Goal: Contribute content: Contribute content

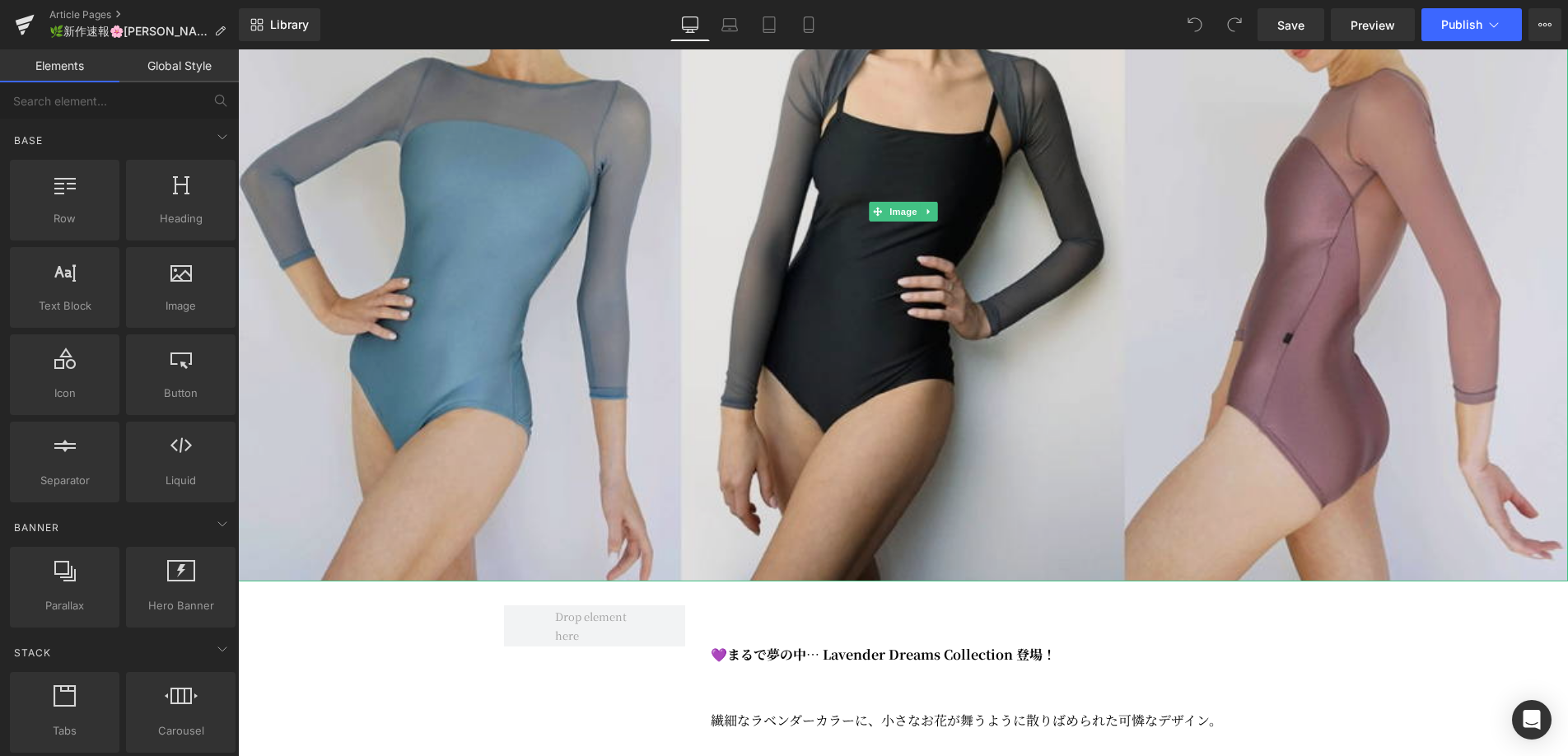
scroll to position [527, 0]
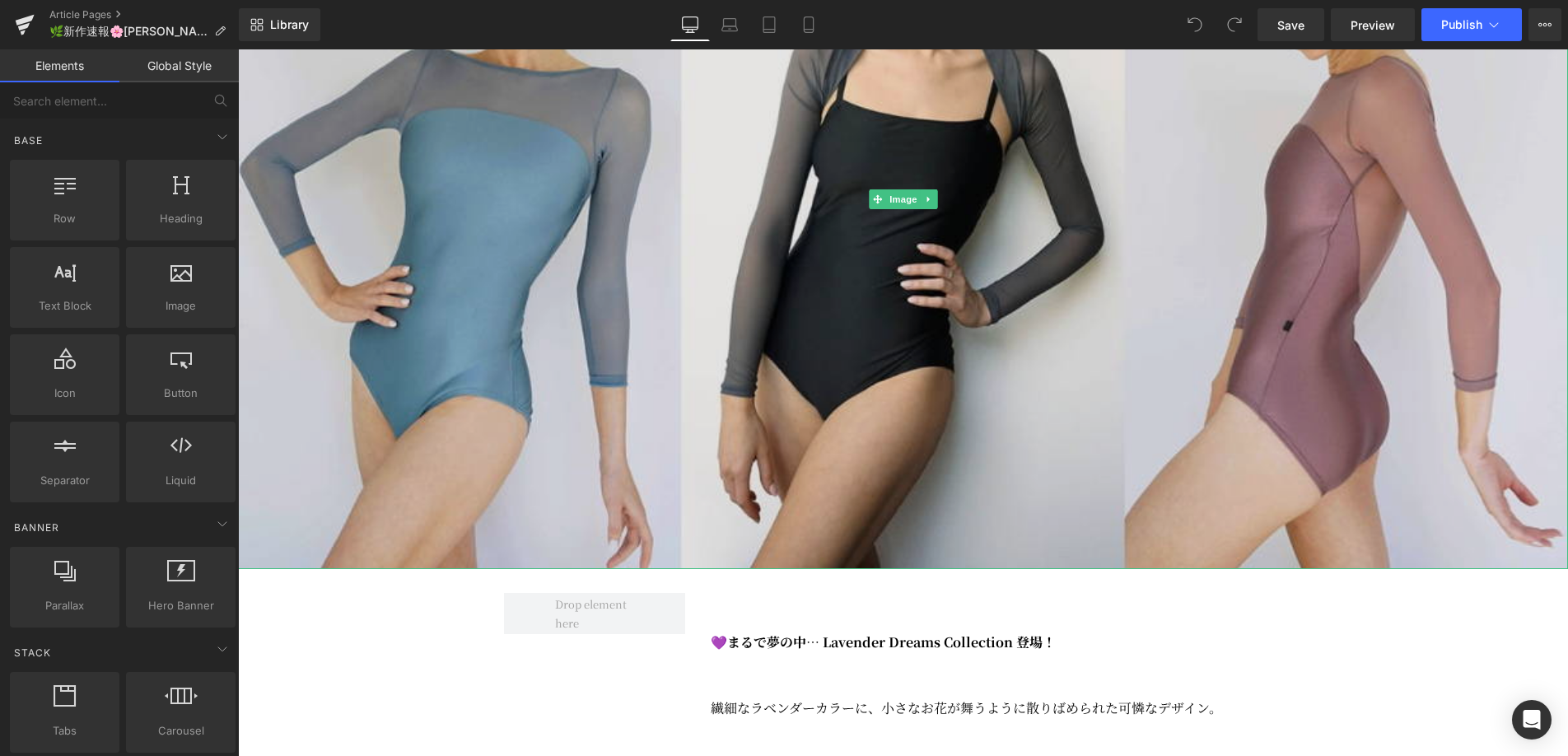
click at [900, 472] on img at bounding box center [902, 199] width 1330 height 738
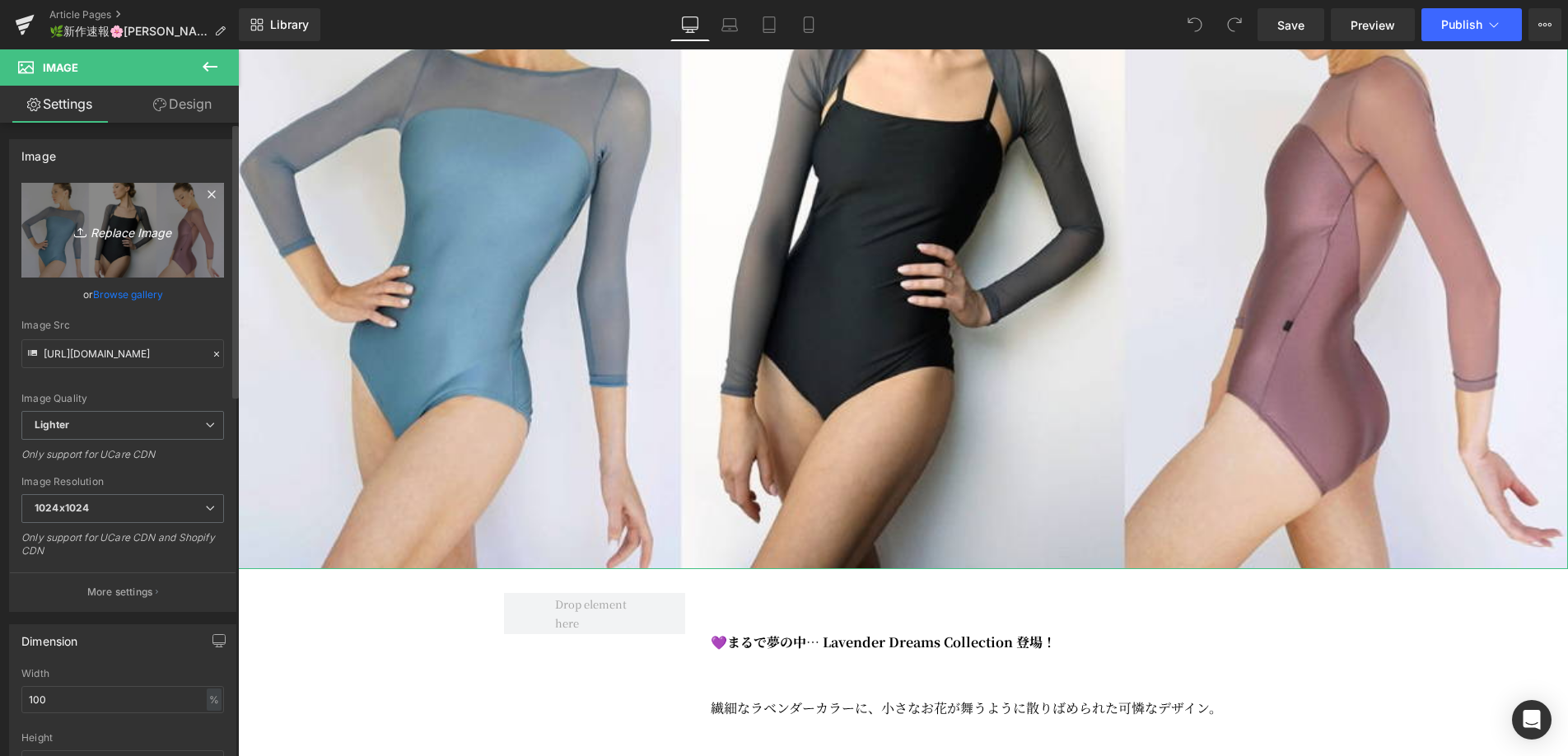
click at [132, 232] on icon "Replace Image" at bounding box center [122, 229] width 132 height 21
type input "C:\fakepath\092425_eleve.jpg"
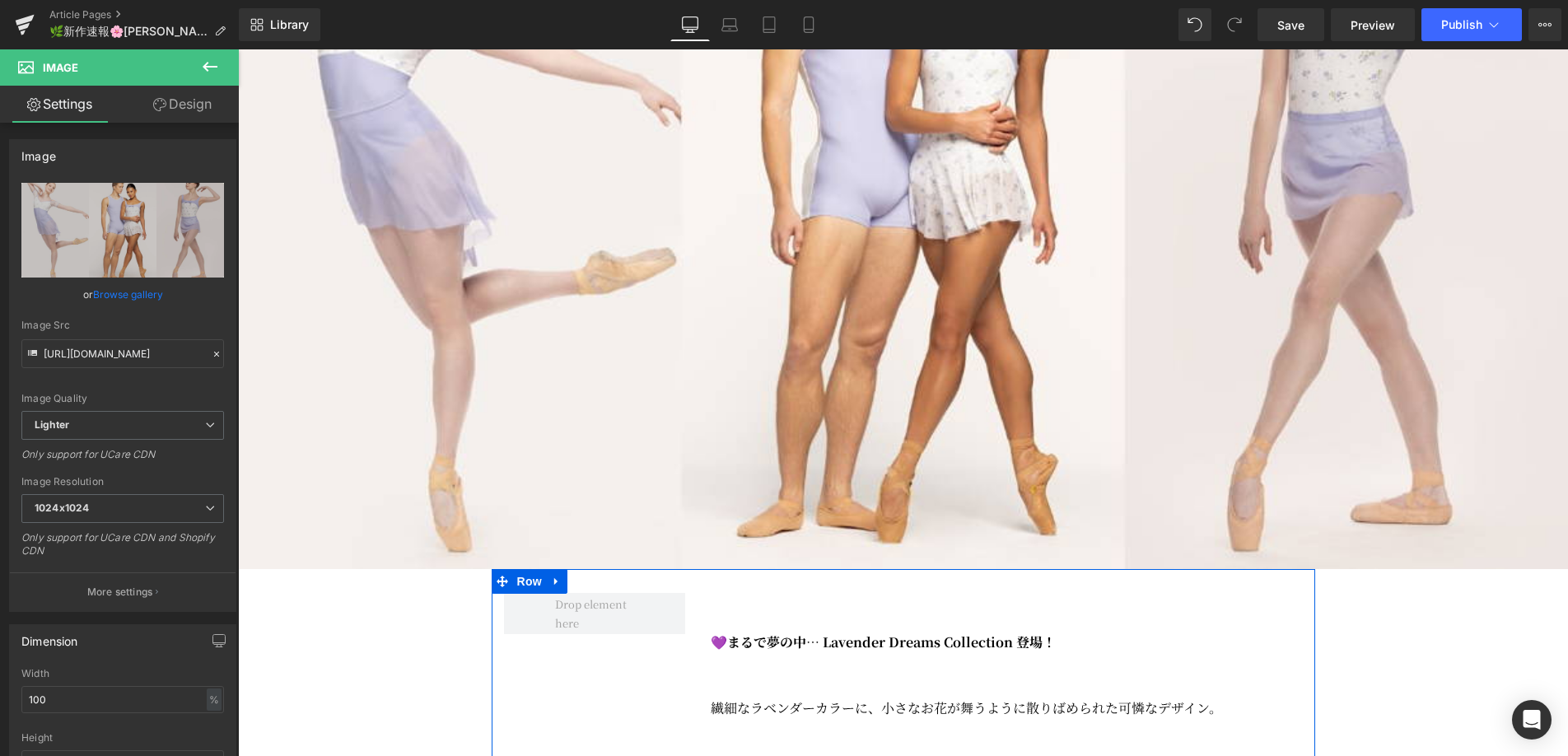
type input "https://ucarecdn.com/b4afd7f3-73b2-48f6-9820-2db90ad98b3e/-/format/auto/-/previ…"
click at [954, 651] on strong "💜まるで夢の中… Lavender Dreams Collection 登場！" at bounding box center [882, 641] width 345 height 19
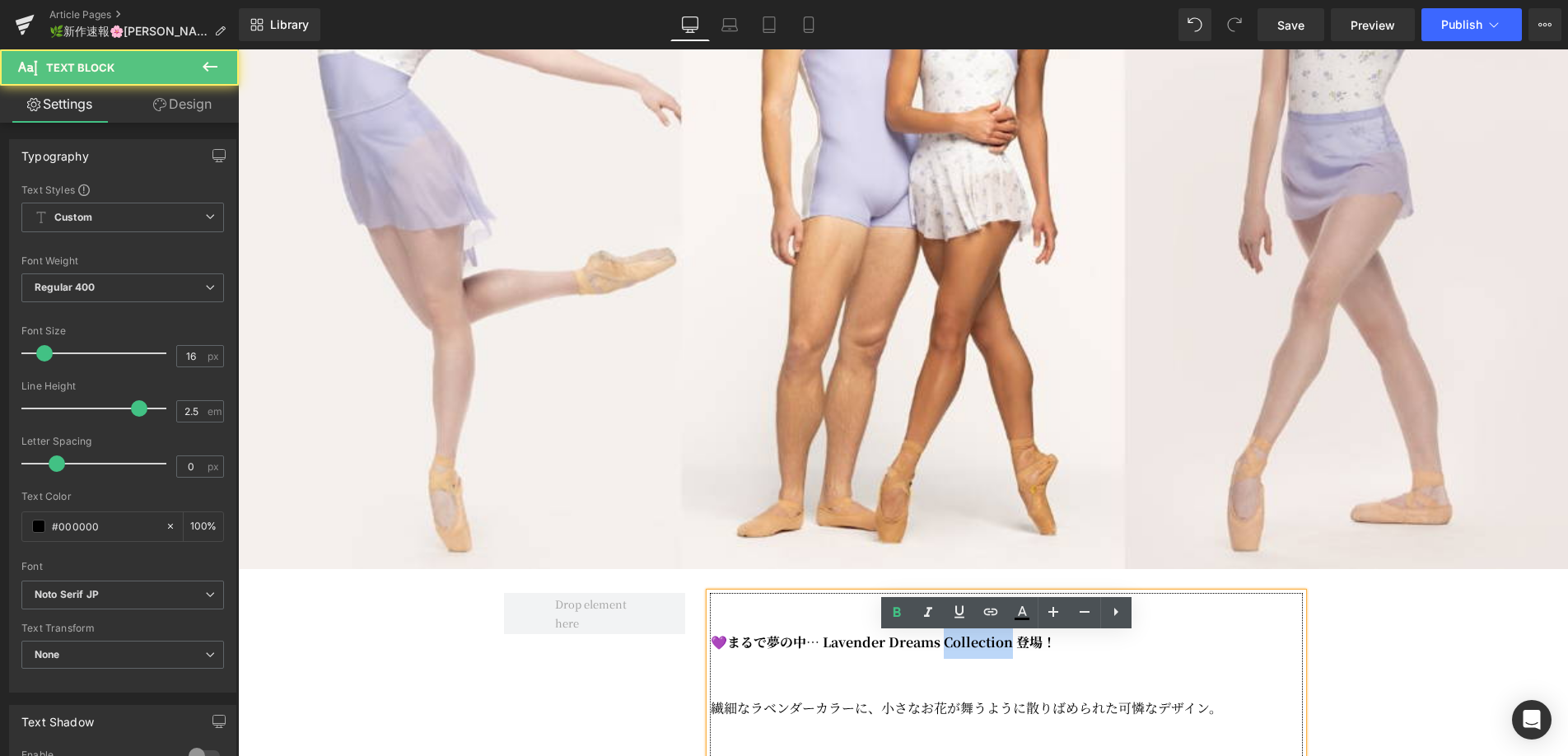
click at [954, 651] on strong "💜まるで夢の中… Lavender Dreams Collection 登場！" at bounding box center [882, 641] width 345 height 19
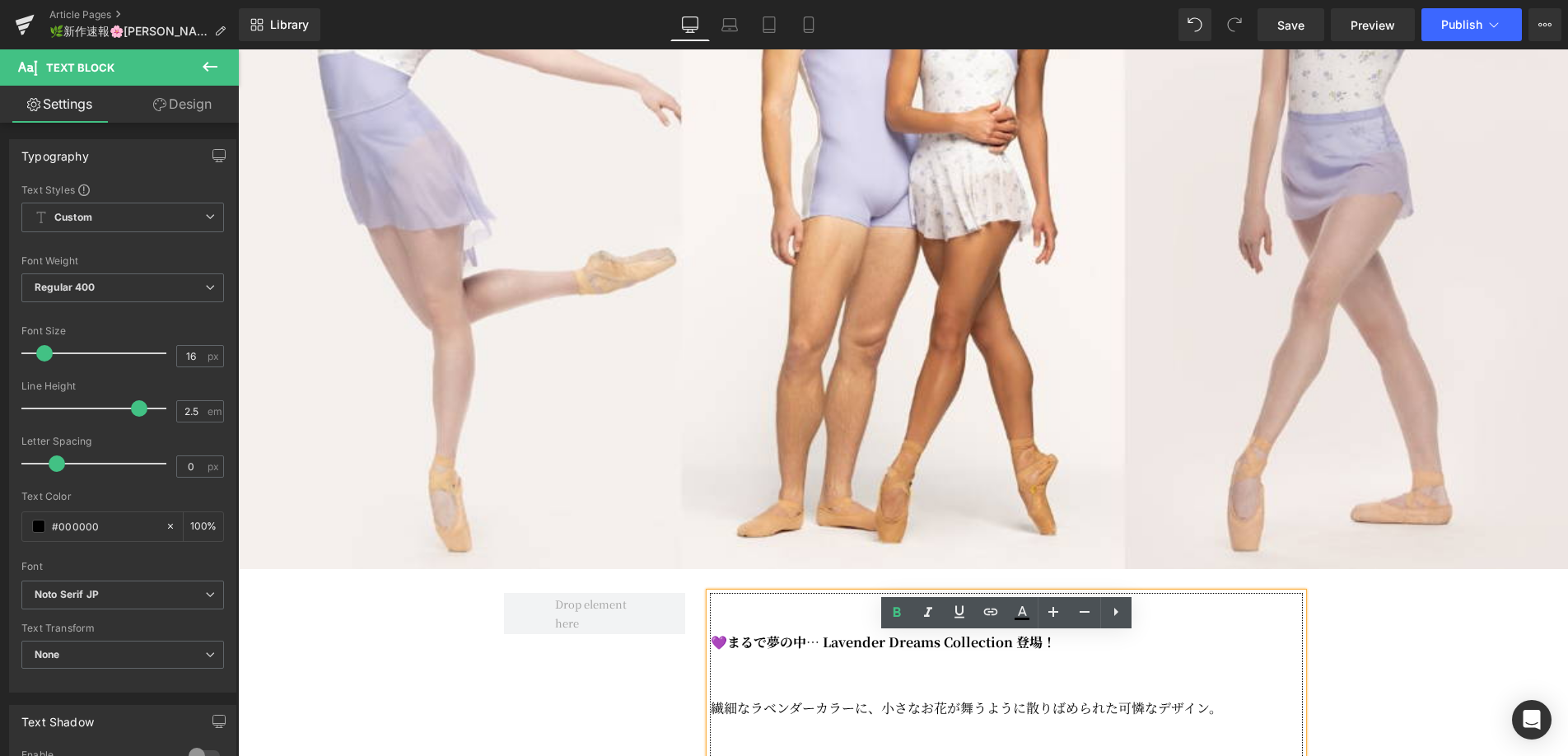
click at [719, 651] on strong "💜まるで夢の中… Lavender Dreams Collection 登場！" at bounding box center [882, 641] width 345 height 19
drag, startPoint x: 727, startPoint y: 684, endPoint x: 1059, endPoint y: 689, distance: 332.0
click at [1059, 659] on p "💜まるで夢の中… Lavender Dreams Collection 登場！" at bounding box center [1007, 642] width 592 height 33
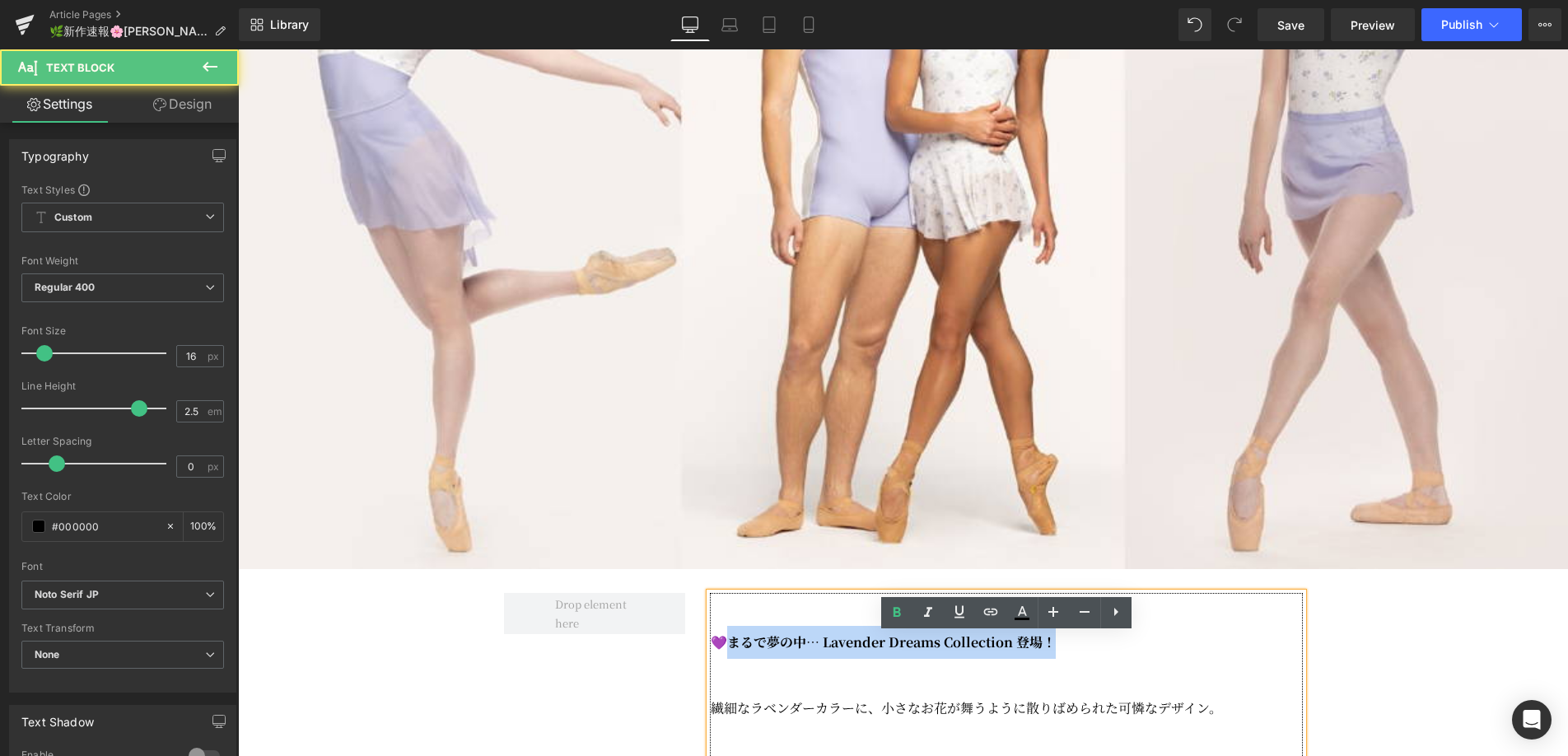
click at [856, 651] on strong "💜まるで夢の中… Lavender Dreams Collection 登場！" at bounding box center [882, 641] width 345 height 19
drag, startPoint x: 714, startPoint y: 680, endPoint x: 1054, endPoint y: 682, distance: 340.0
click at [1054, 651] on strong "💜まるで夢の中… Lavender Dreams Collection 登場！" at bounding box center [882, 641] width 345 height 19
copy strong "💜まるで夢の中… Lavender Dreams Collection 登場！"
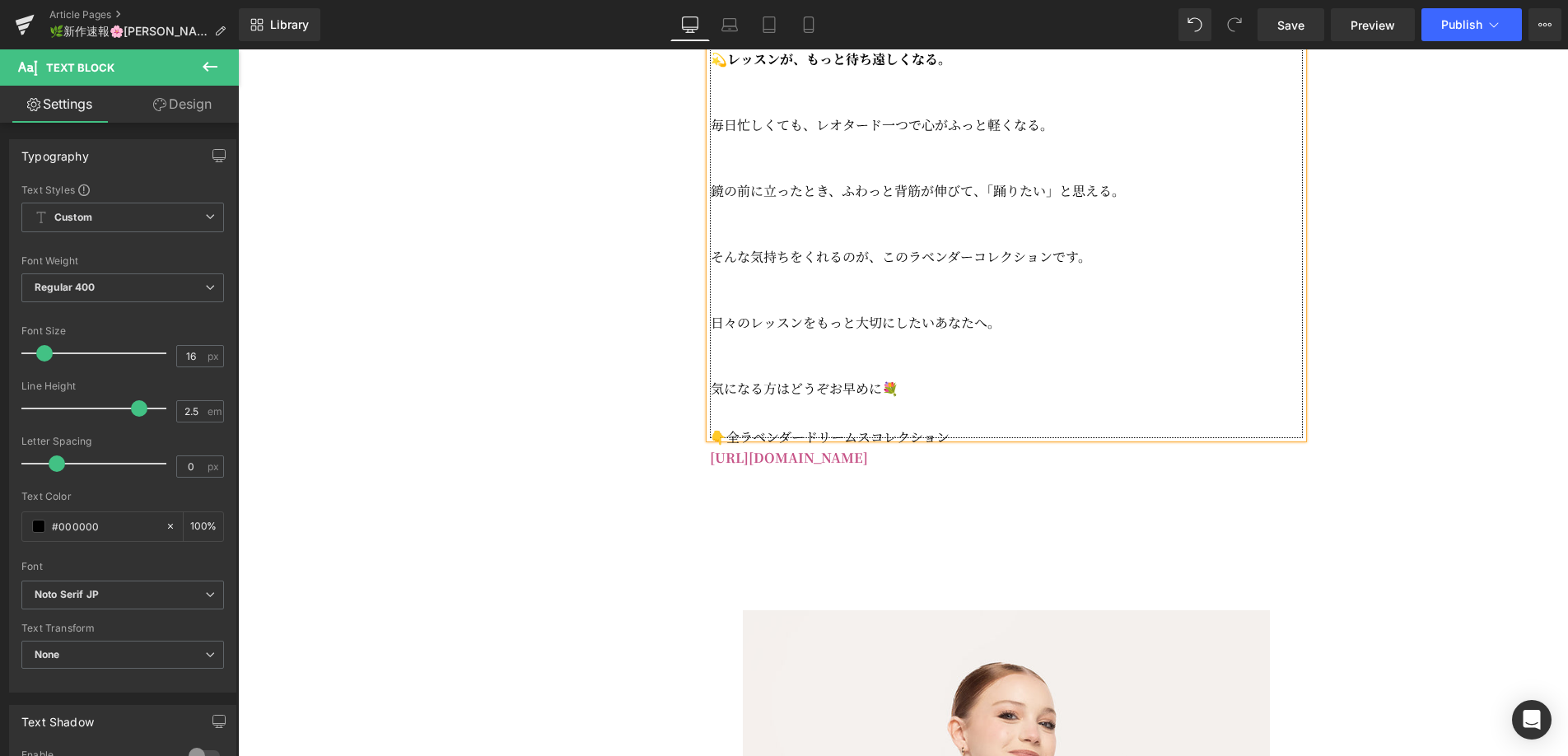
scroll to position [2427, 0]
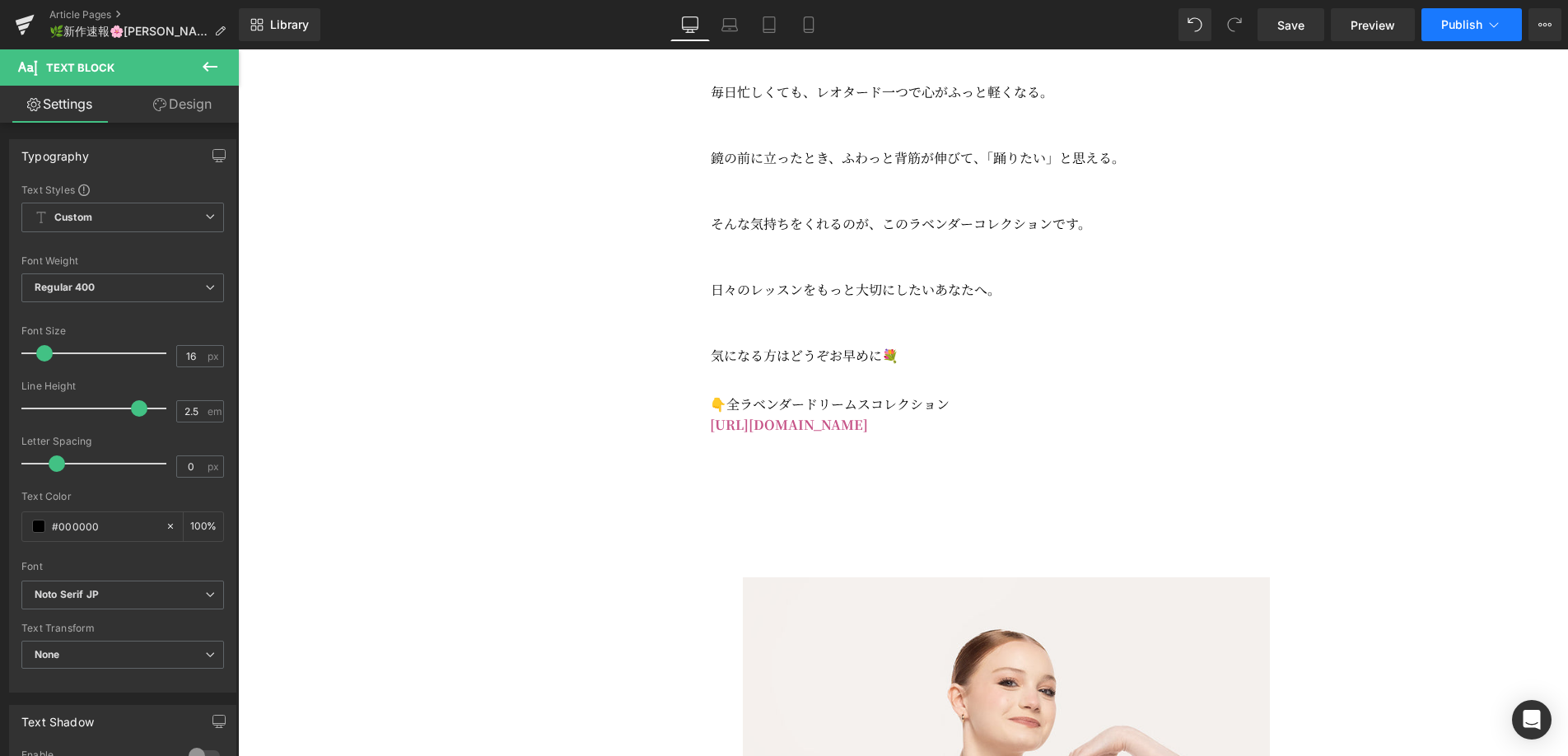
click at [1476, 29] on span "Publish" at bounding box center [1461, 24] width 41 height 13
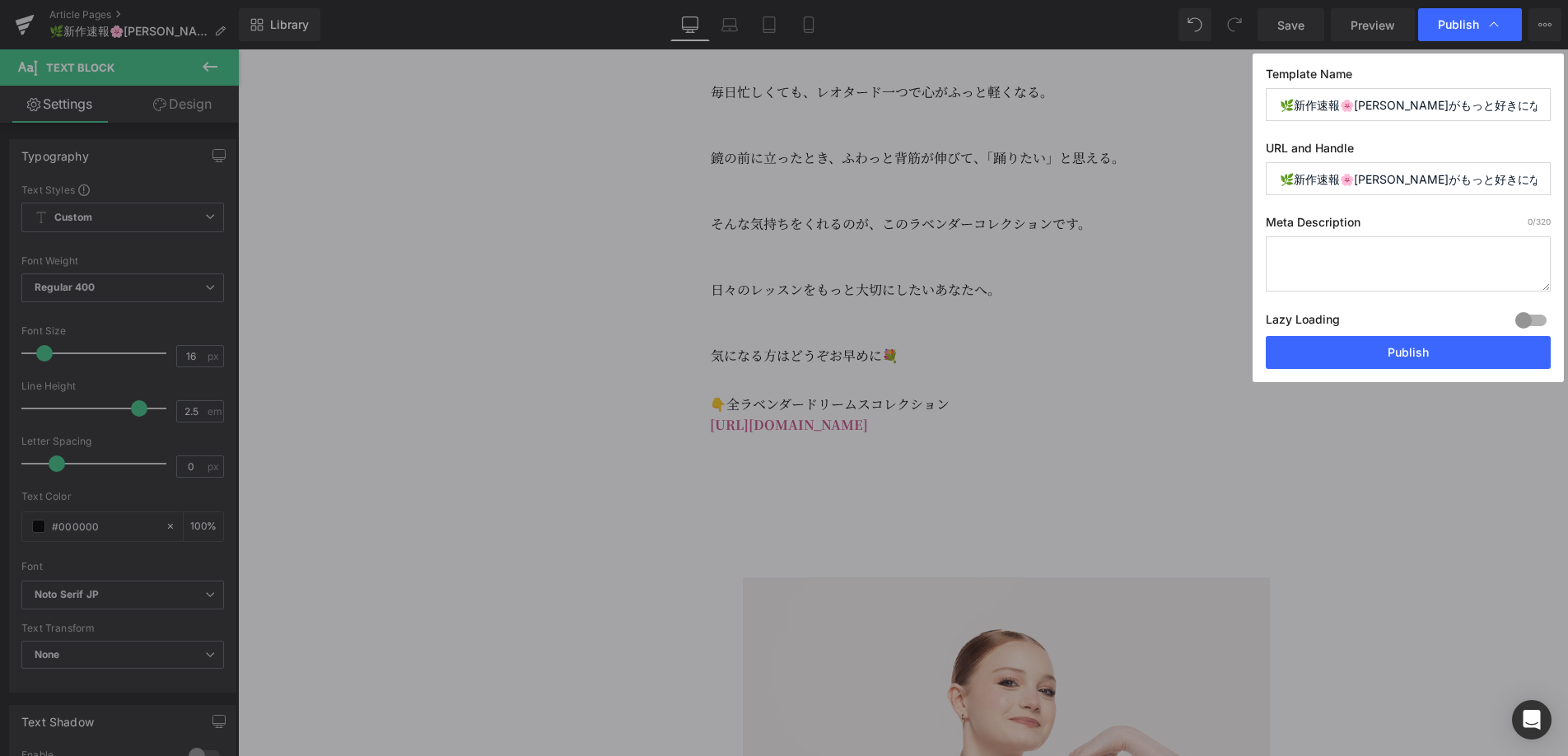
click at [1325, 252] on textarea at bounding box center [1408, 264] width 285 height 56
paste textarea "💜まるで夢の中… Lavender Dreams Collection 登場！"
click at [1374, 255] on textarea "💜まるで夢の中… Lavender Dreams Collection 登場！" at bounding box center [1408, 264] width 285 height 56
drag, startPoint x: 1509, startPoint y: 276, endPoint x: 1255, endPoint y: 254, distance: 255.0
click at [1255, 254] on div "Template Name 🌿新作速報🌸バレエがもっと好きになる💕ラベンダーコレクション URL and Handle 🌿新作速報🌸バレエがもっと好きになる💕…" at bounding box center [1407, 218] width 311 height 329
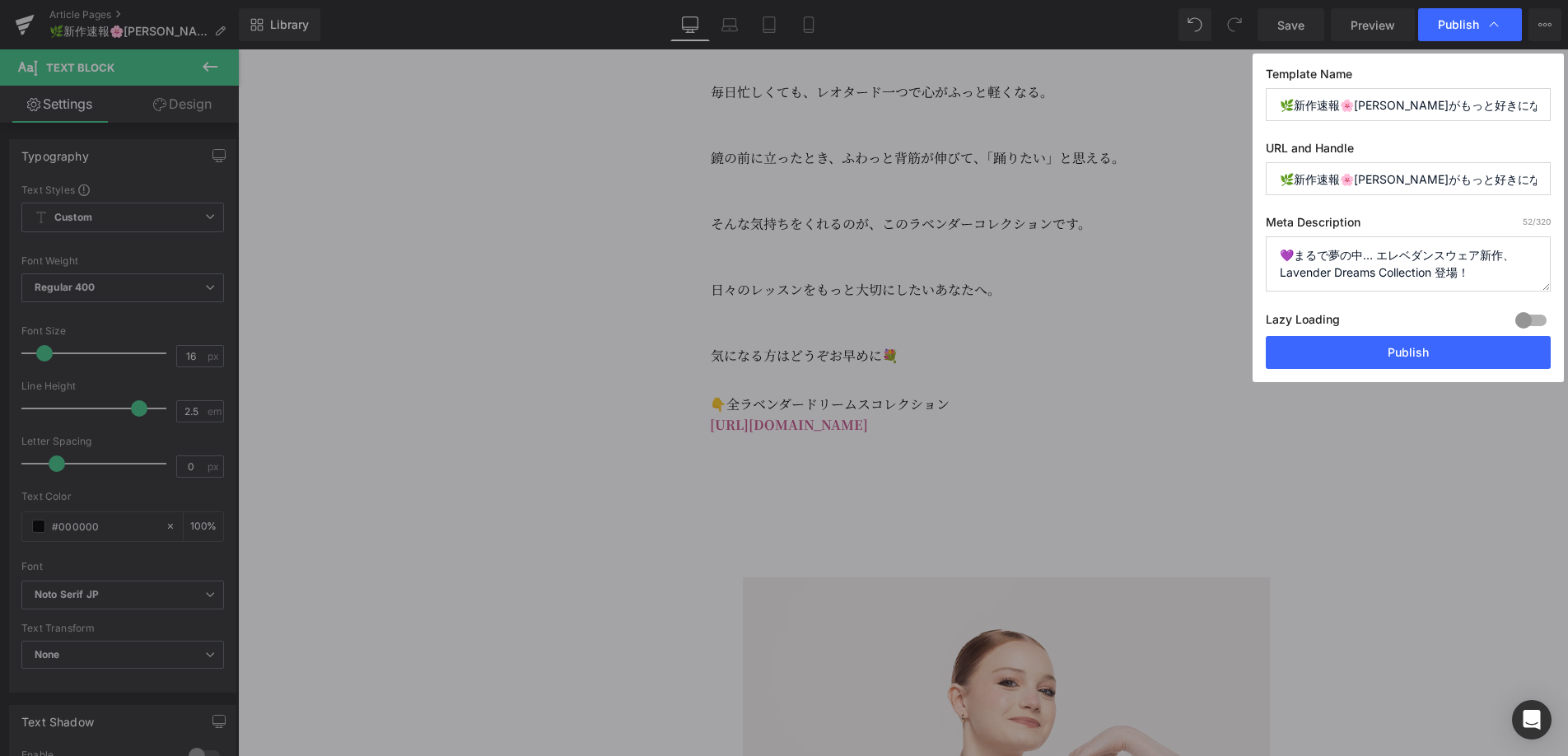
type textarea "💜まるで夢の中… エレベダンスウェア新作、Lavender Dreams Collection 登場！"
click at [1362, 180] on input "🌿新作速報🌸バレエがもっと好きになる💕ラベンダーコレクション" at bounding box center [1408, 178] width 285 height 33
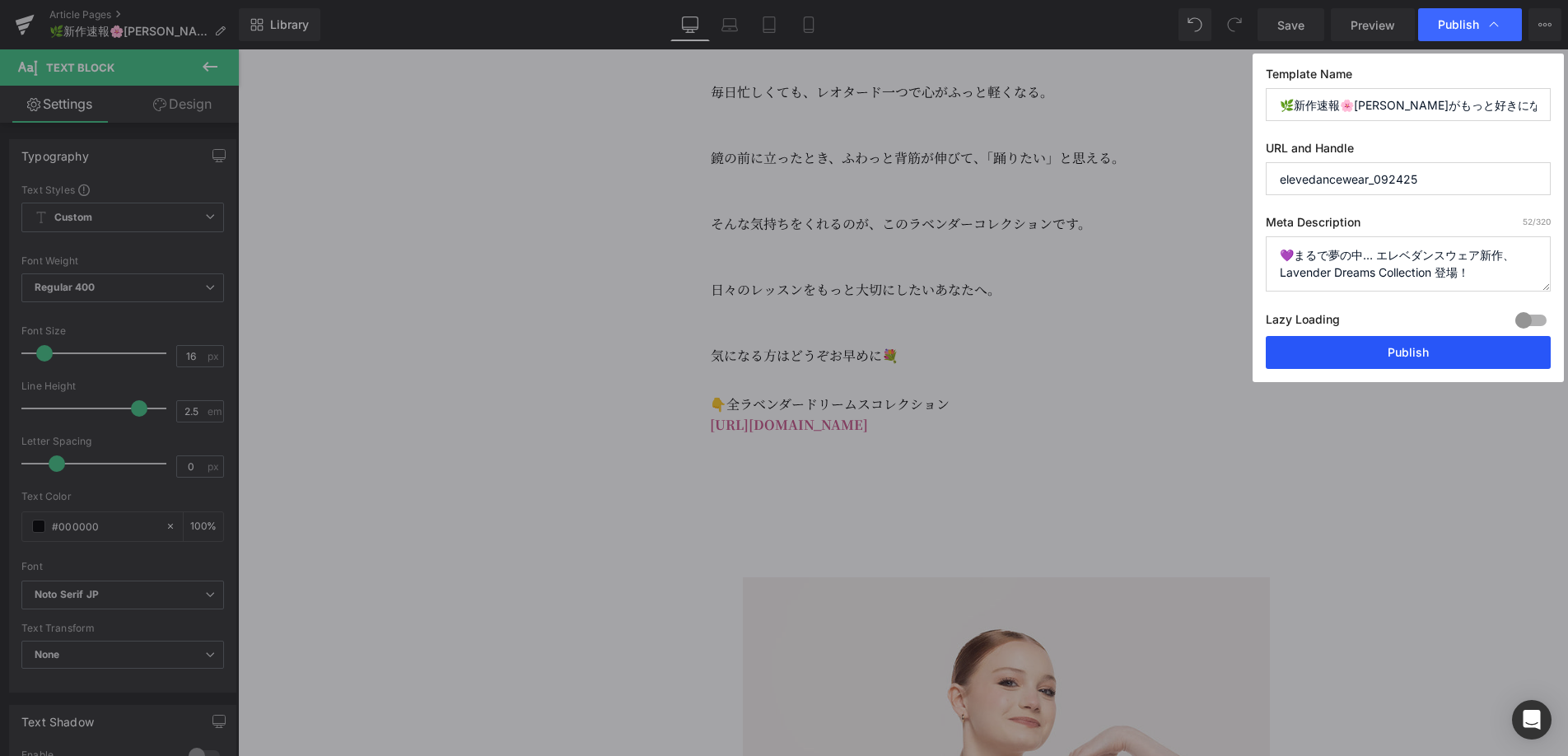
type input "elevedancewear_092425"
click at [1453, 353] on button "Publish" at bounding box center [1408, 352] width 285 height 33
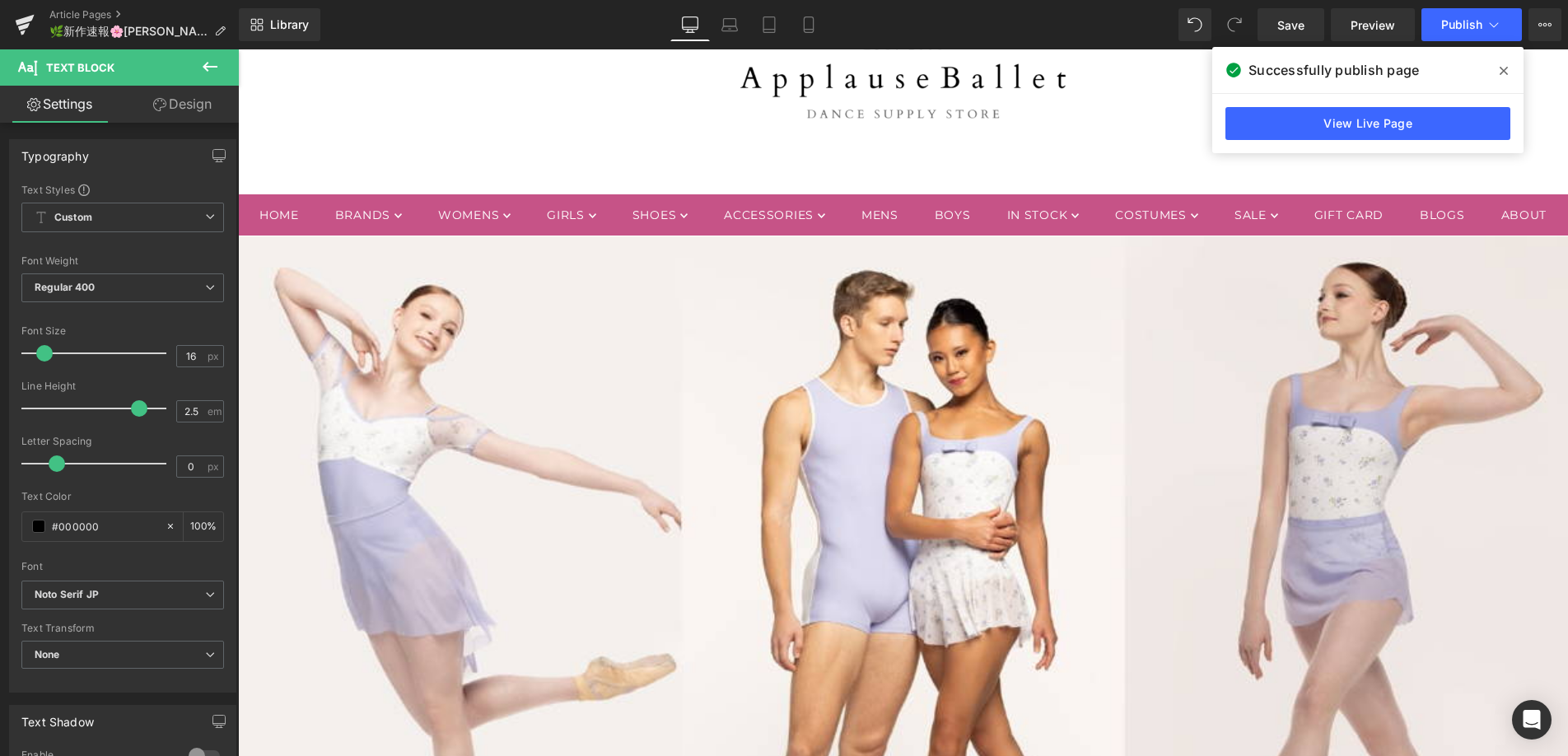
scroll to position [122, 0]
click at [17, 27] on icon at bounding box center [25, 24] width 20 height 41
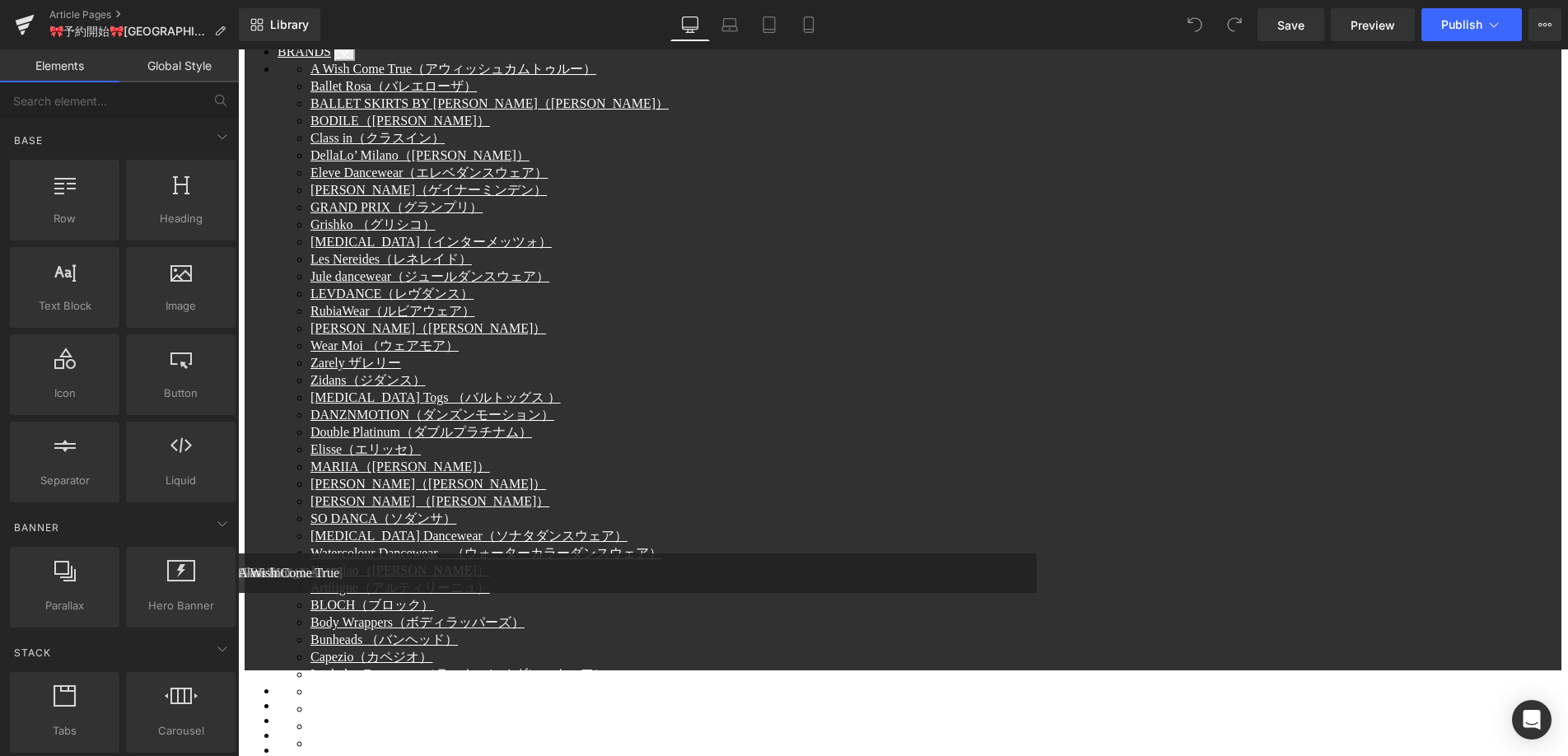
scroll to position [115, 0]
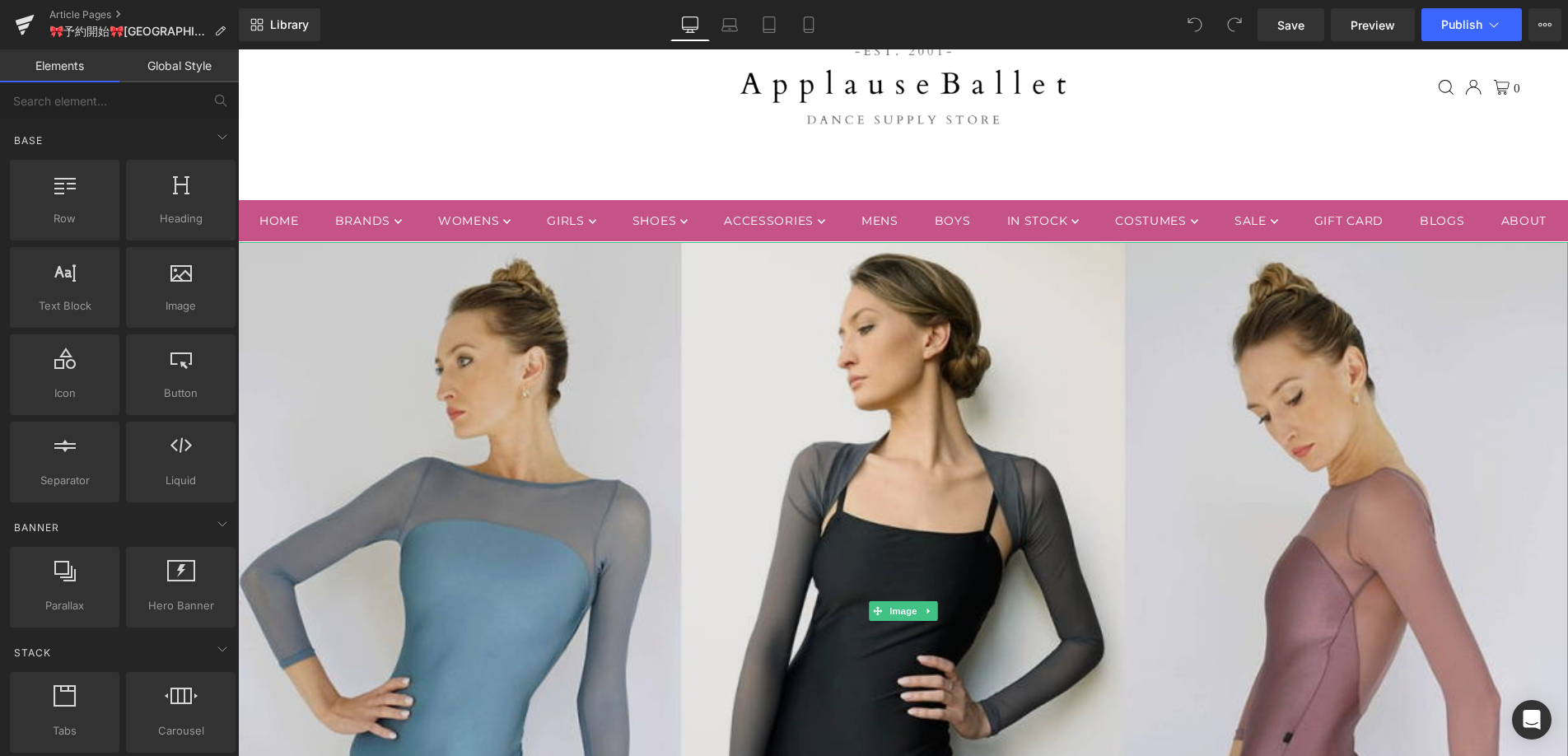
click at [1042, 546] on img at bounding box center [902, 611] width 1330 height 738
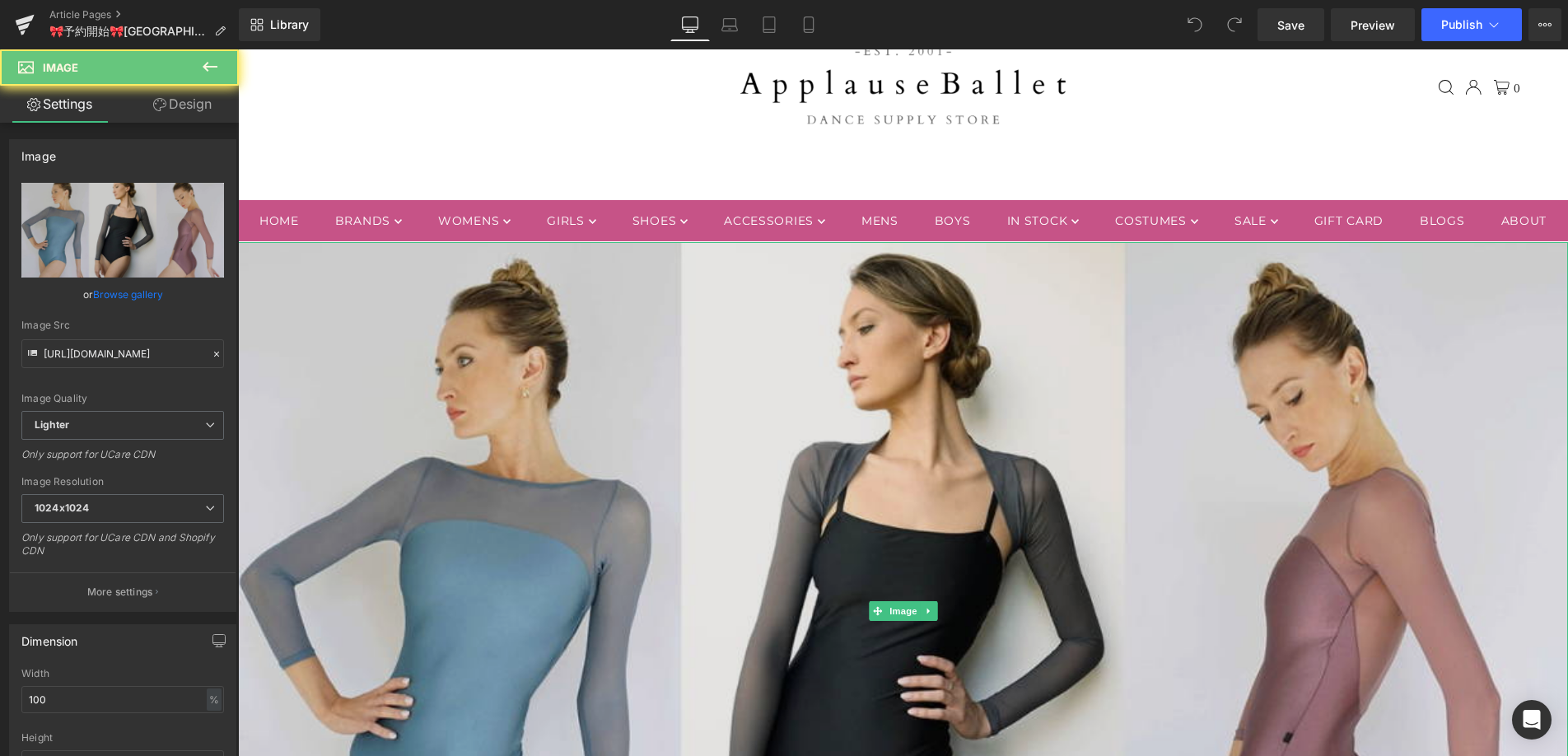
click at [1041, 546] on img at bounding box center [902, 611] width 1330 height 738
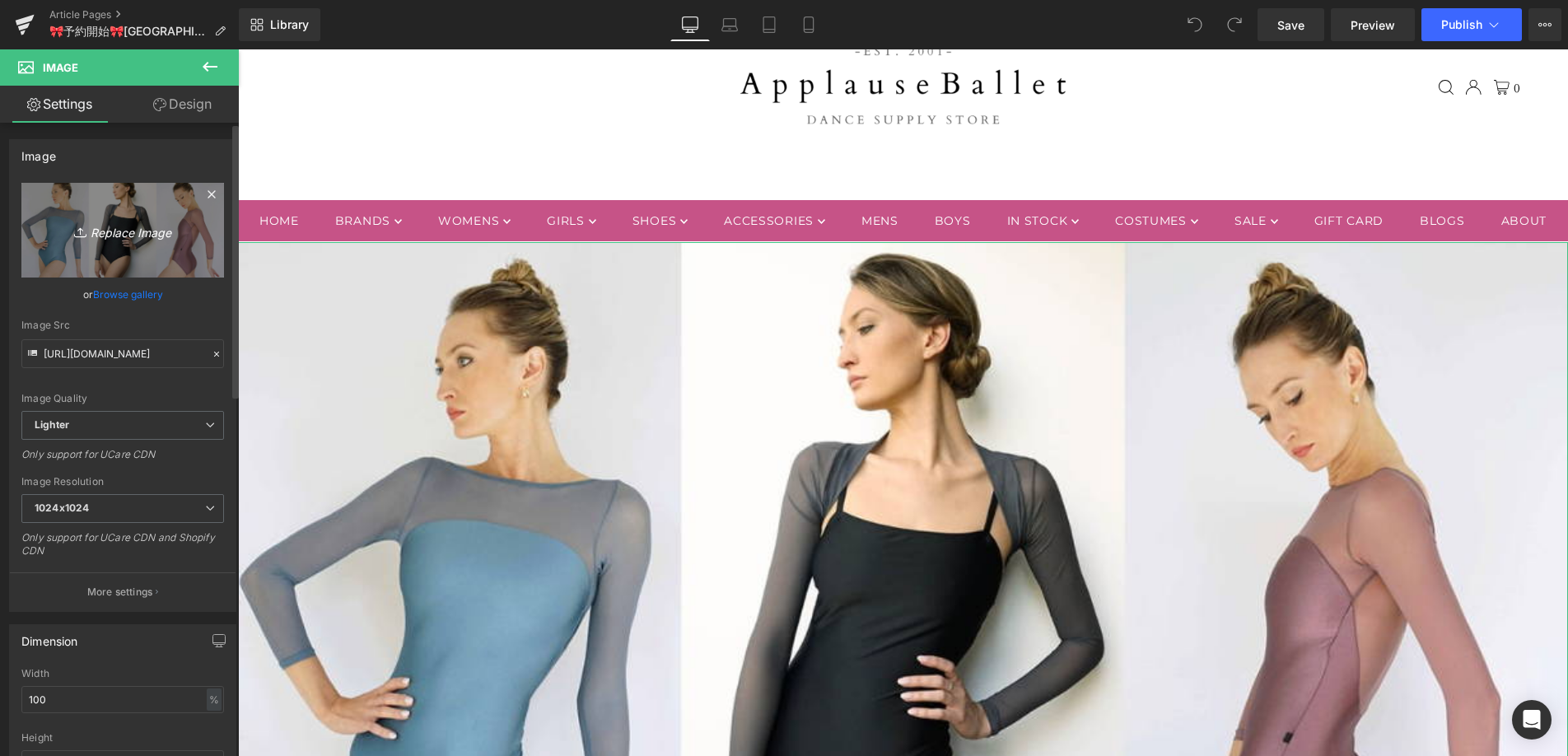
click at [148, 230] on icon "Replace Image" at bounding box center [122, 229] width 132 height 21
type input "C:\fakepath\092425_lesnereides.jpg"
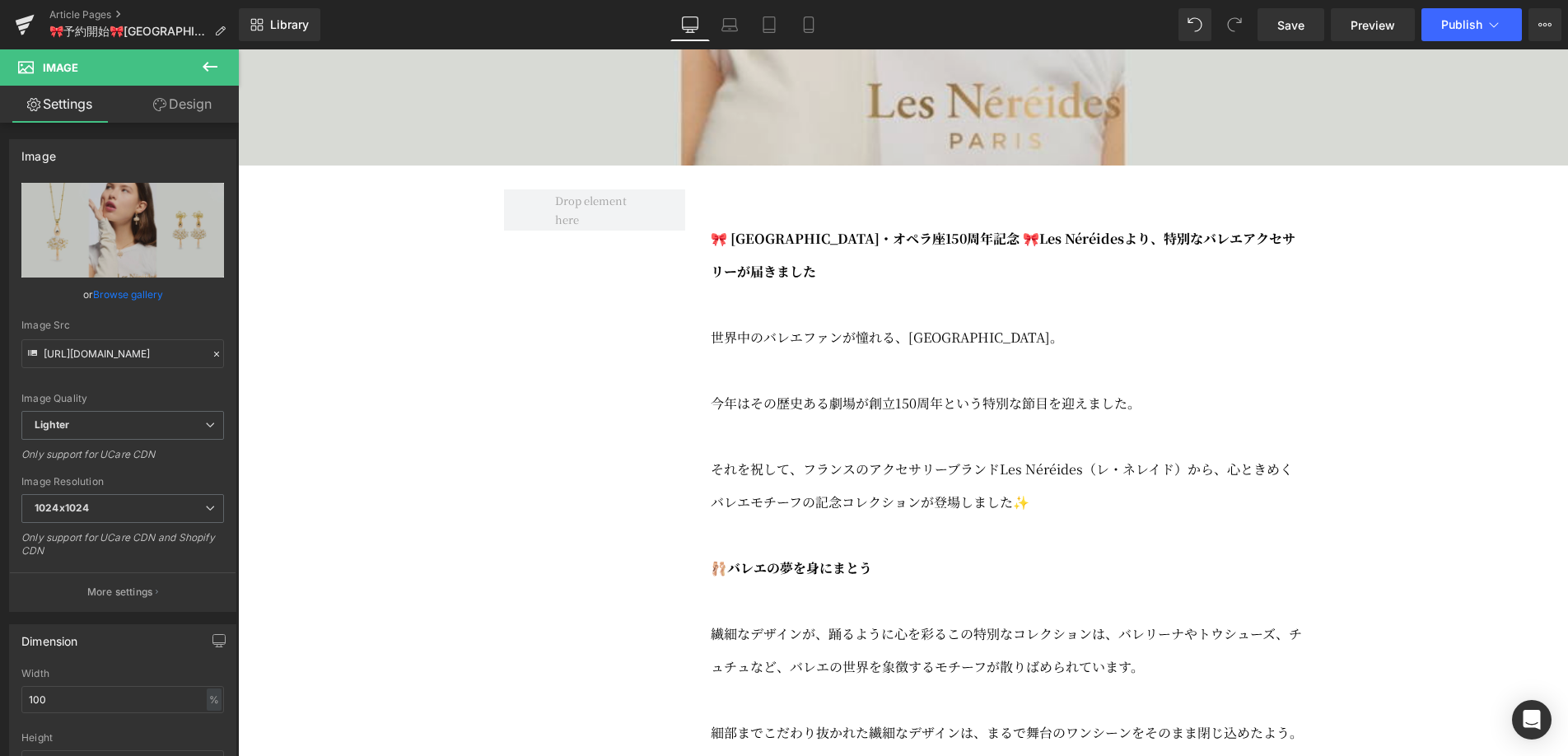
scroll to position [931, 0]
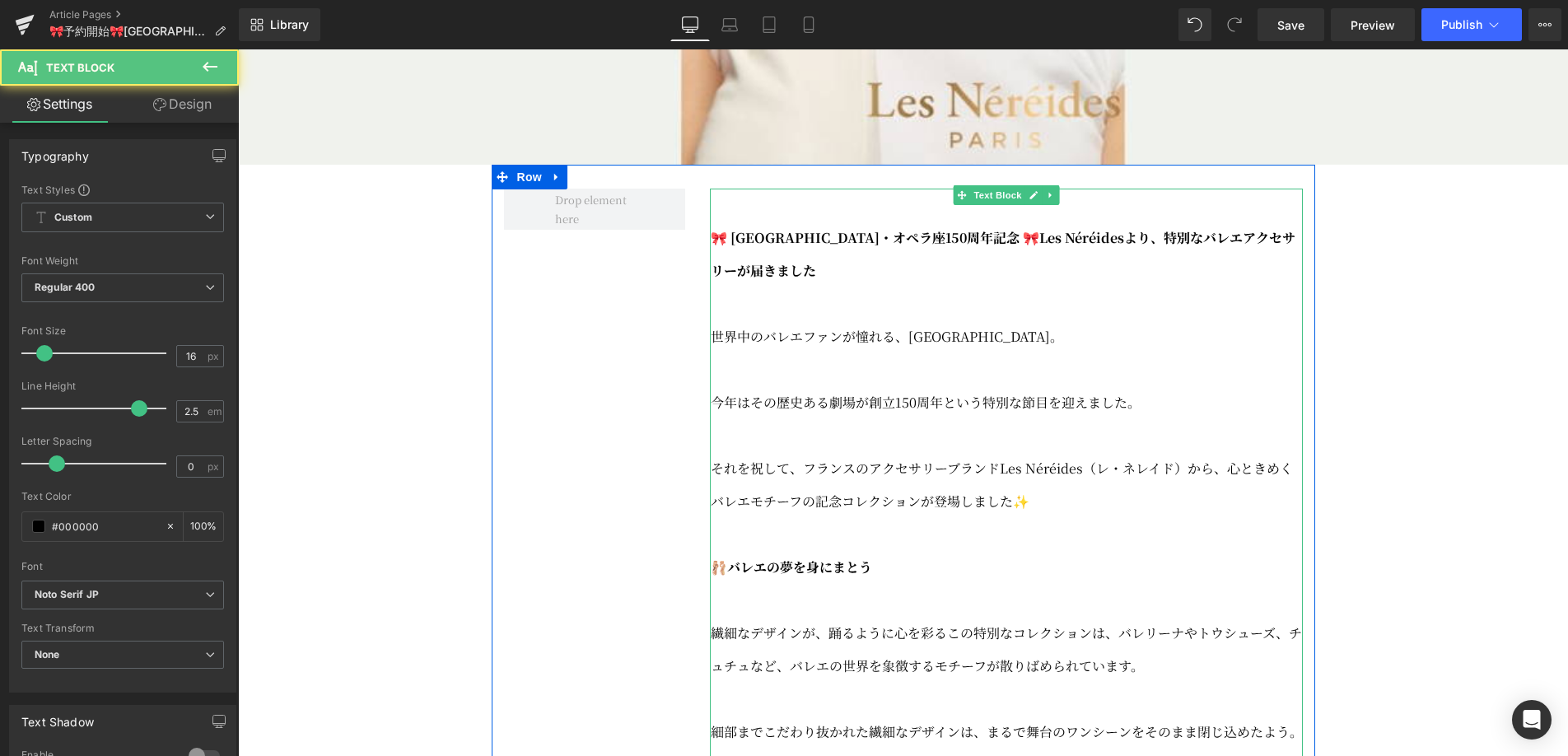
click at [1042, 277] on strong "🎀 [GEOGRAPHIC_DATA]・オペラ座150周年記念 🎀Les Néréidesより、特別なバレエアクセサリーが届きました" at bounding box center [1003, 254] width 584 height 52
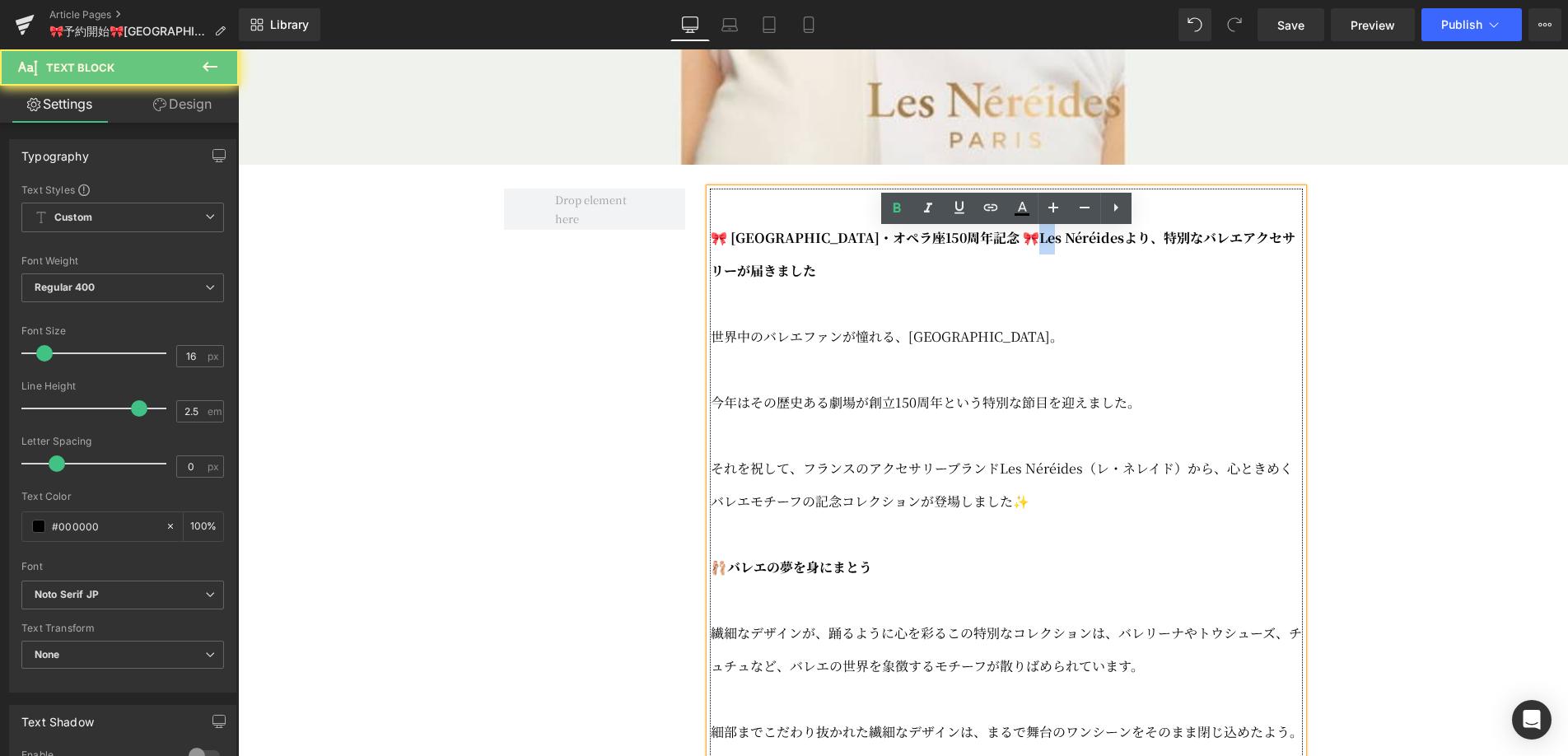
click at [1042, 277] on strong "🎀 [GEOGRAPHIC_DATA]・オペラ座150周年記念 🎀Les Néréidesより、特別なバレエアクセサリーが届きました" at bounding box center [1003, 254] width 584 height 52
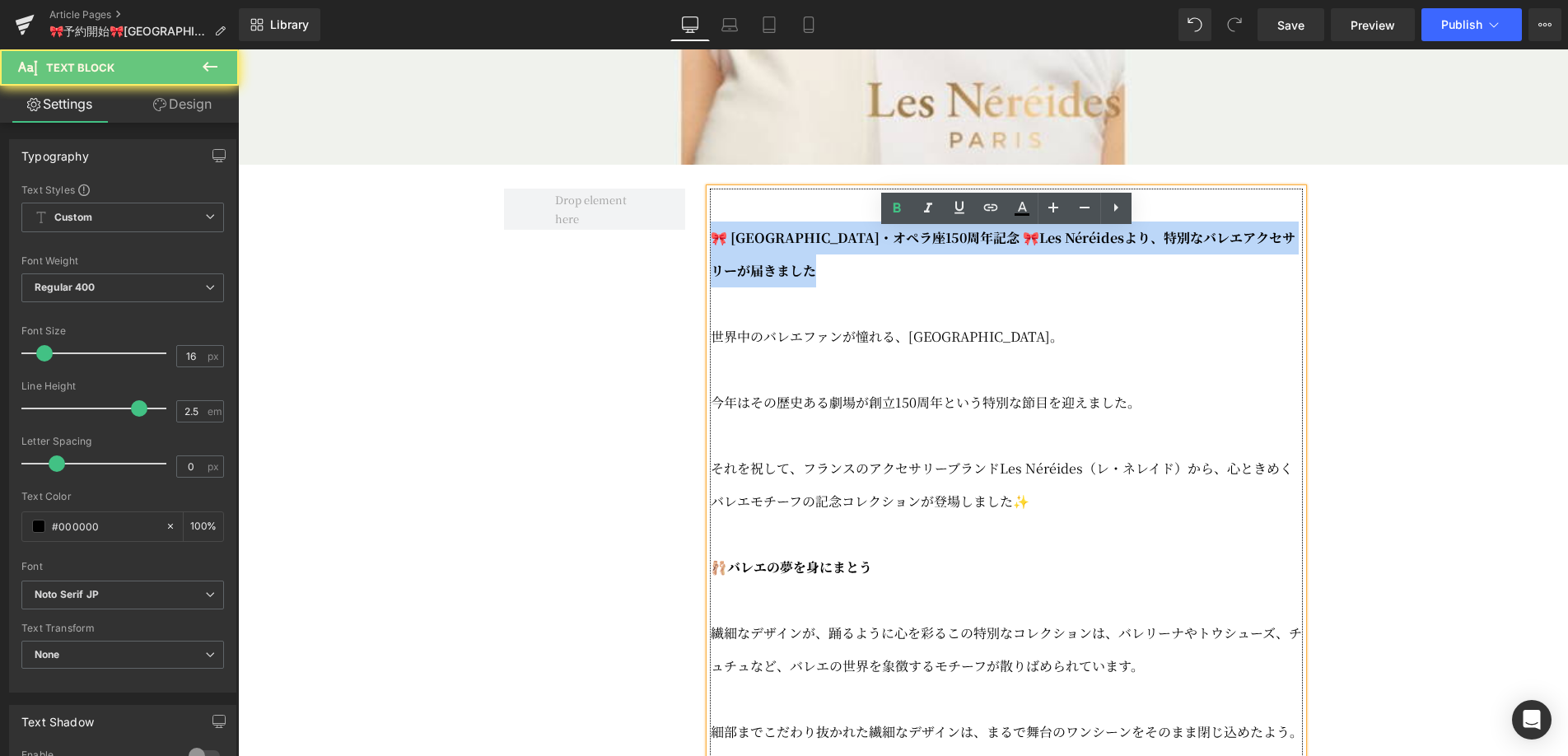
click at [1042, 277] on strong "🎀 [GEOGRAPHIC_DATA]・オペラ座150周年記念 🎀Les Néréidesより、特別なバレエアクセサリーが届きました" at bounding box center [1003, 254] width 584 height 52
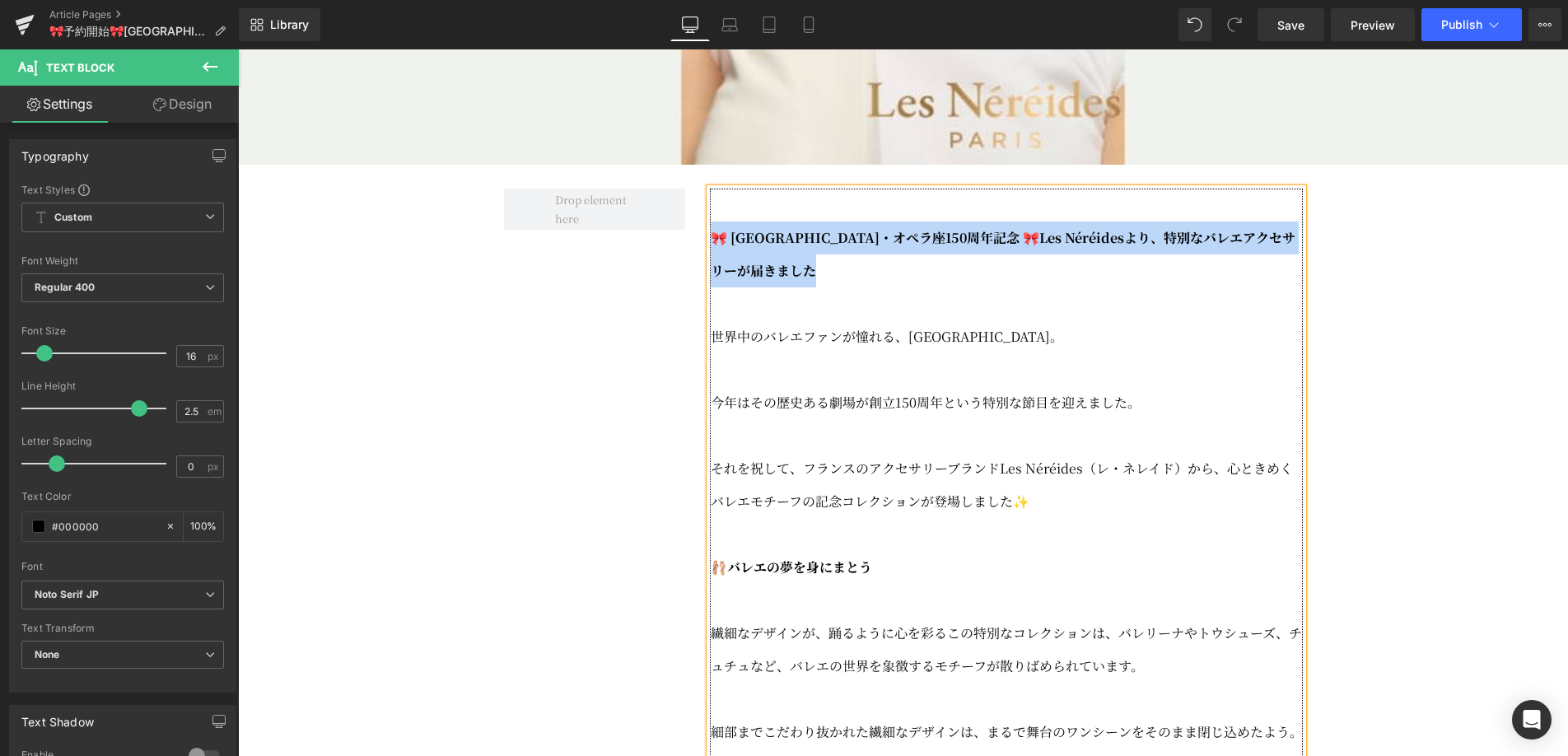
copy strong "🎀 [GEOGRAPHIC_DATA]・オペラ座150周年記念 🎀Les Néréidesより、特別なバレエアクセサリーが届きました"
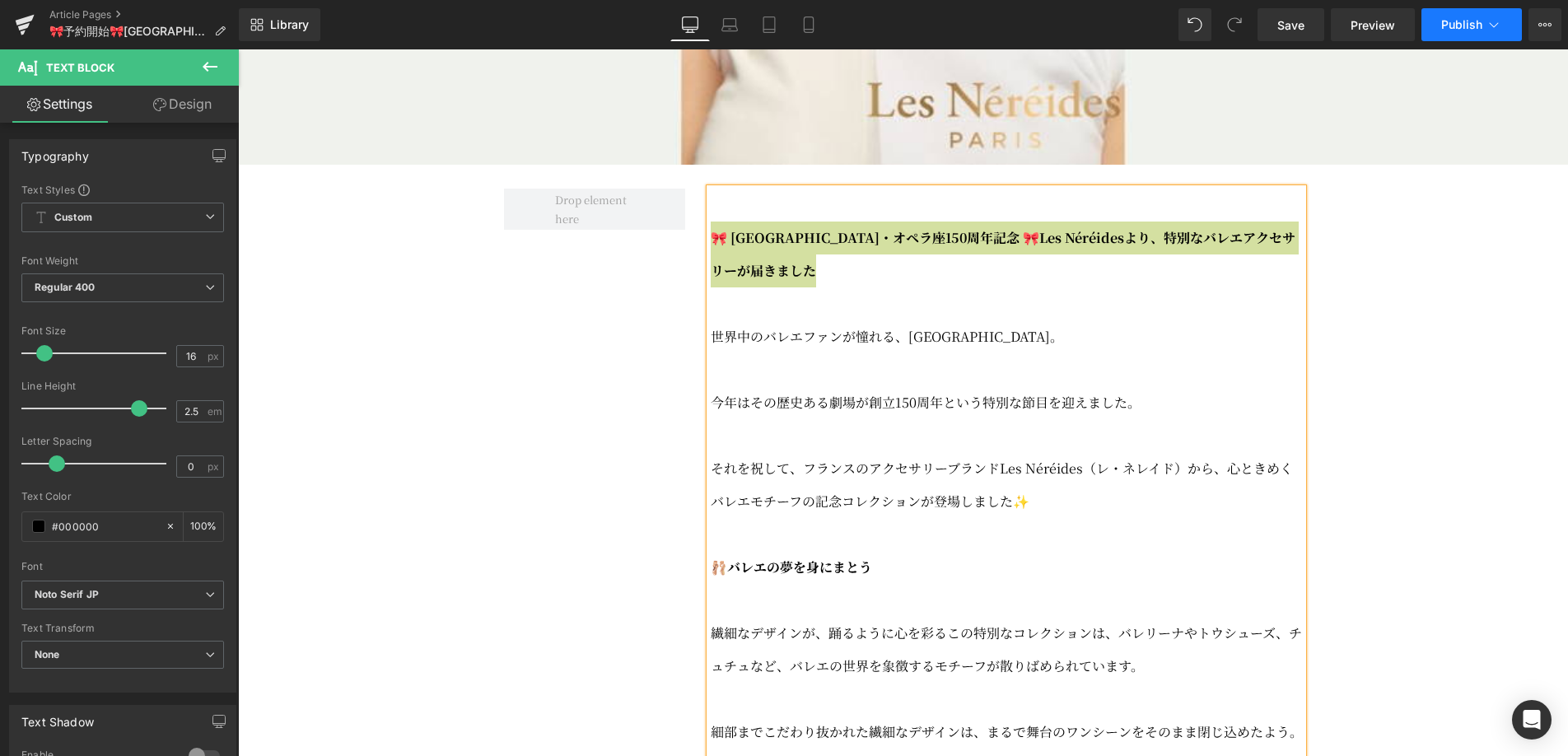
click at [1473, 22] on span "Publish" at bounding box center [1461, 24] width 41 height 13
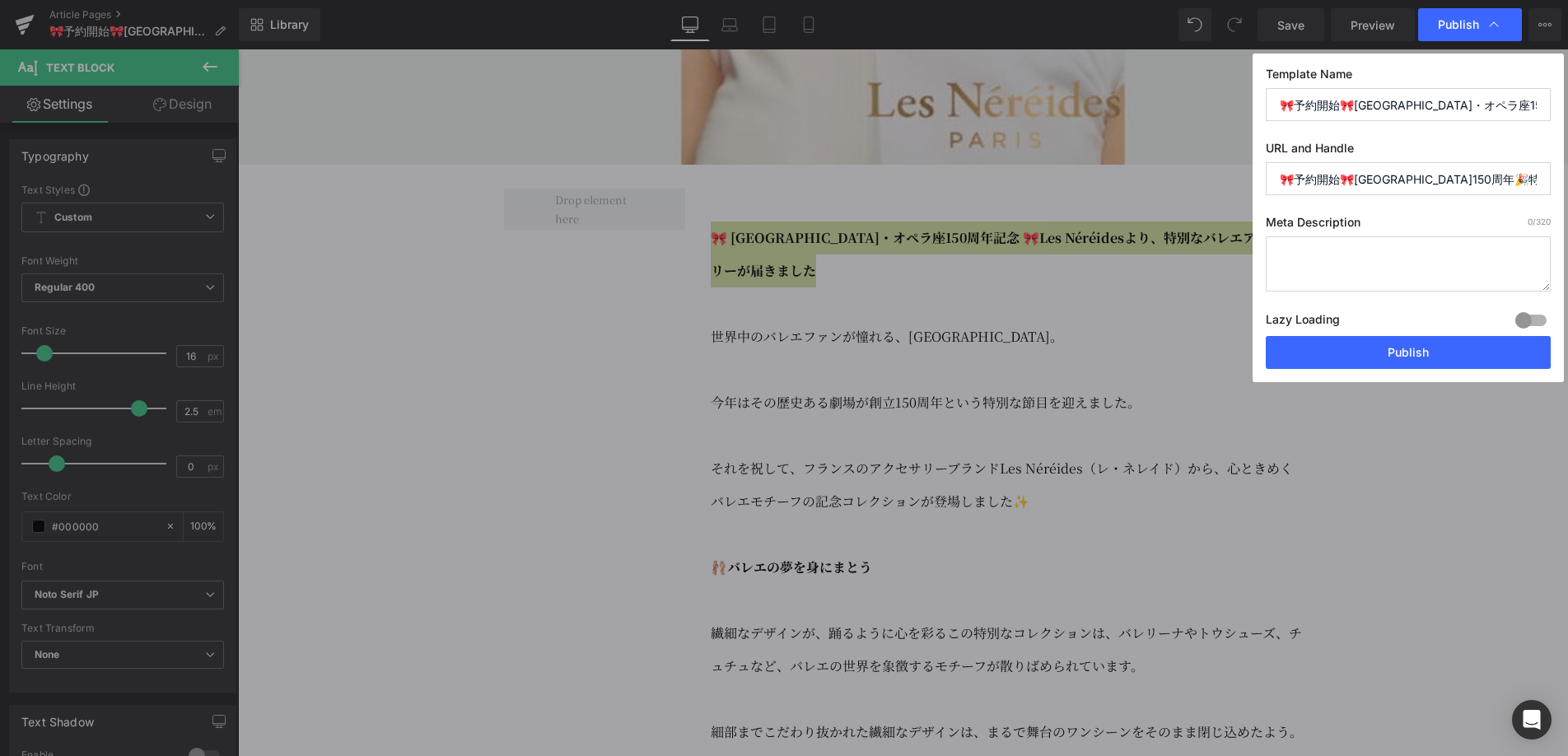
click at [1327, 252] on textarea at bounding box center [1408, 264] width 285 height 56
paste textarea "🎀 [GEOGRAPHIC_DATA]・オペラ座150周年記念 🎀Les Néréidesより、特別なバレエアクセサリーが届きました"
drag, startPoint x: 1332, startPoint y: 270, endPoint x: 1258, endPoint y: 254, distance: 75.7
click at [1258, 254] on div "Template Name 🎀予約開始🎀[GEOGRAPHIC_DATA]・オペラ座150周年🎉特別なバレエアクセサリー URL and Handle 🎀予約…" at bounding box center [1407, 218] width 311 height 329
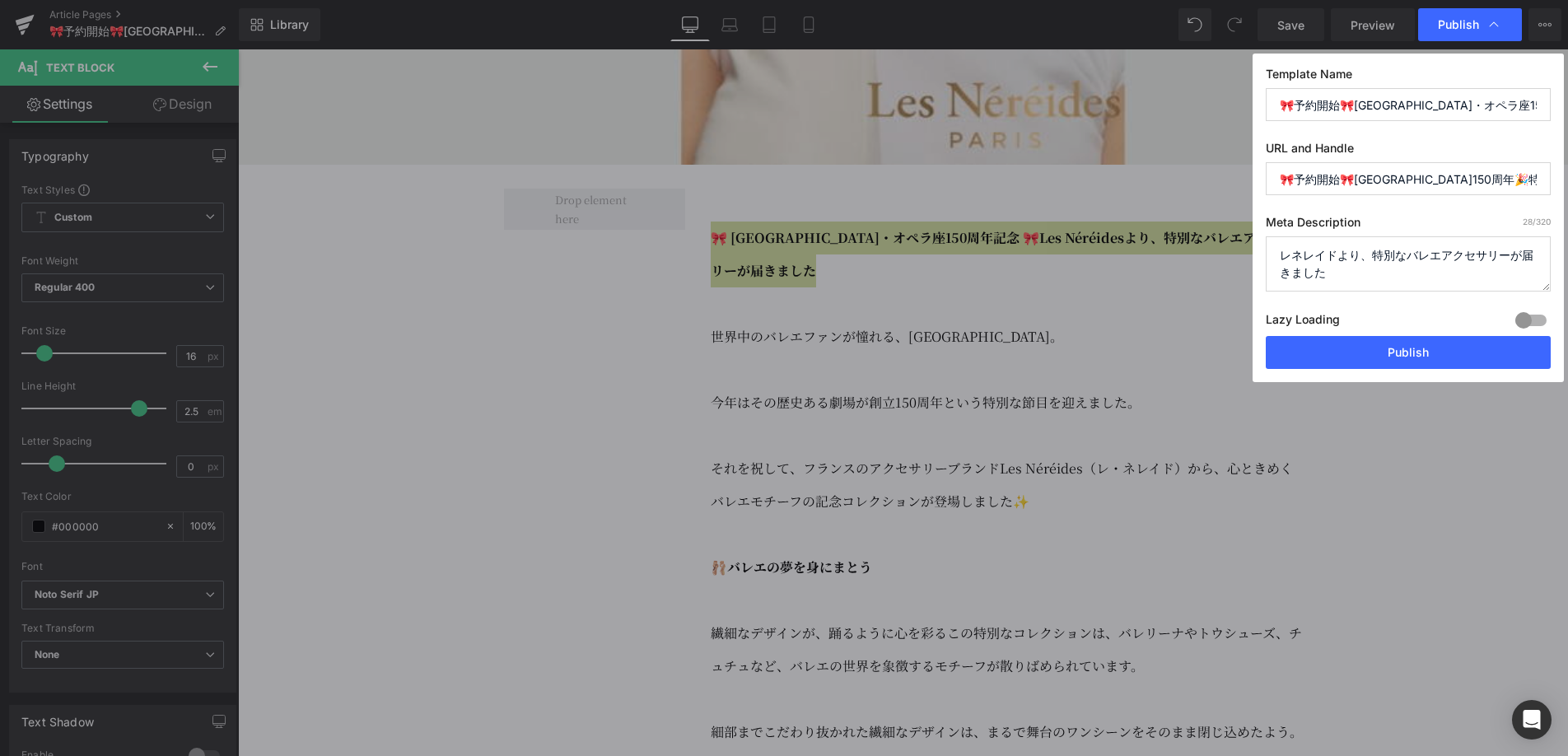
click at [1379, 272] on textarea "レネレイドより、特別なバレエアクセサリーが届きました" at bounding box center [1408, 264] width 285 height 56
drag, startPoint x: 1371, startPoint y: 277, endPoint x: 1277, endPoint y: 254, distance: 96.8
click at [1277, 254] on textarea "レネレイドより、特別なバレエアクセサリーが届きました！" at bounding box center [1408, 264] width 285 height 56
type textarea "レネレイドより、特別なバレエアクセサリーが届きました！"
click at [1334, 181] on input "🎀予約開始🎀[GEOGRAPHIC_DATA]150周年🎉特別なバレエアクセサリー" at bounding box center [1408, 178] width 285 height 33
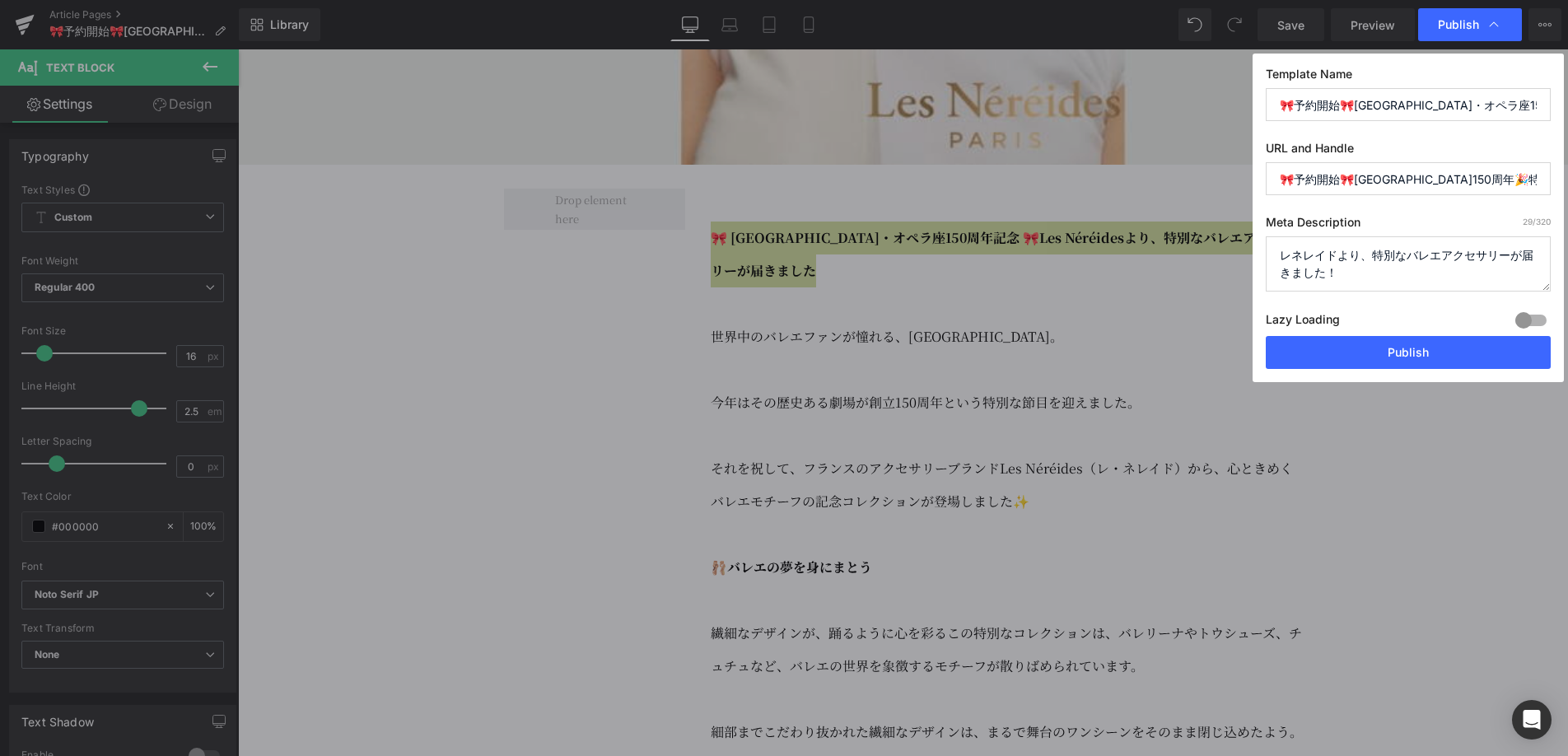
click at [1334, 181] on input "🎀予約開始🎀[GEOGRAPHIC_DATA]150周年🎉特別なバレエアクセサリー" at bounding box center [1408, 178] width 285 height 33
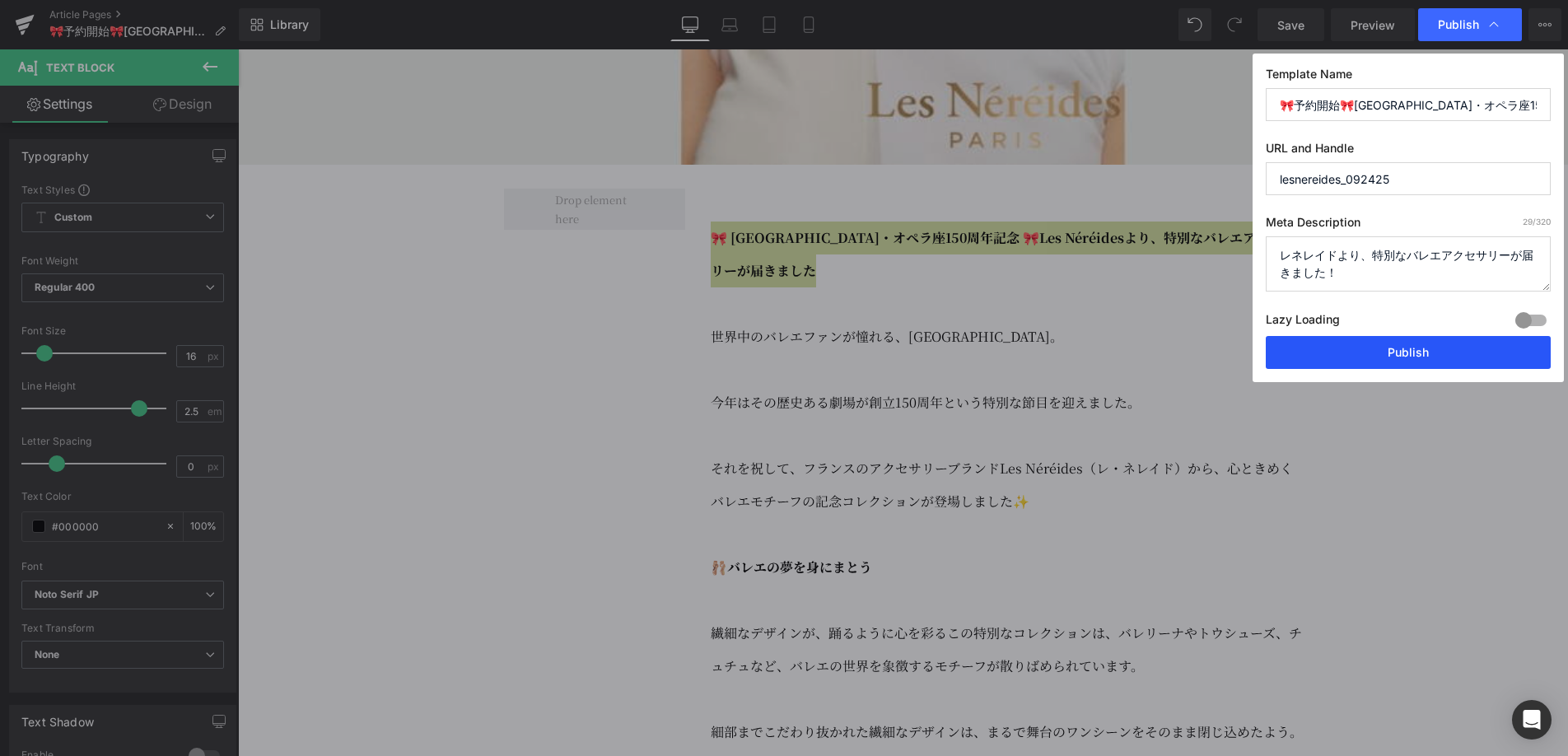
type input "lesnereides_092425"
click at [1458, 355] on button "Publish" at bounding box center [1408, 352] width 285 height 33
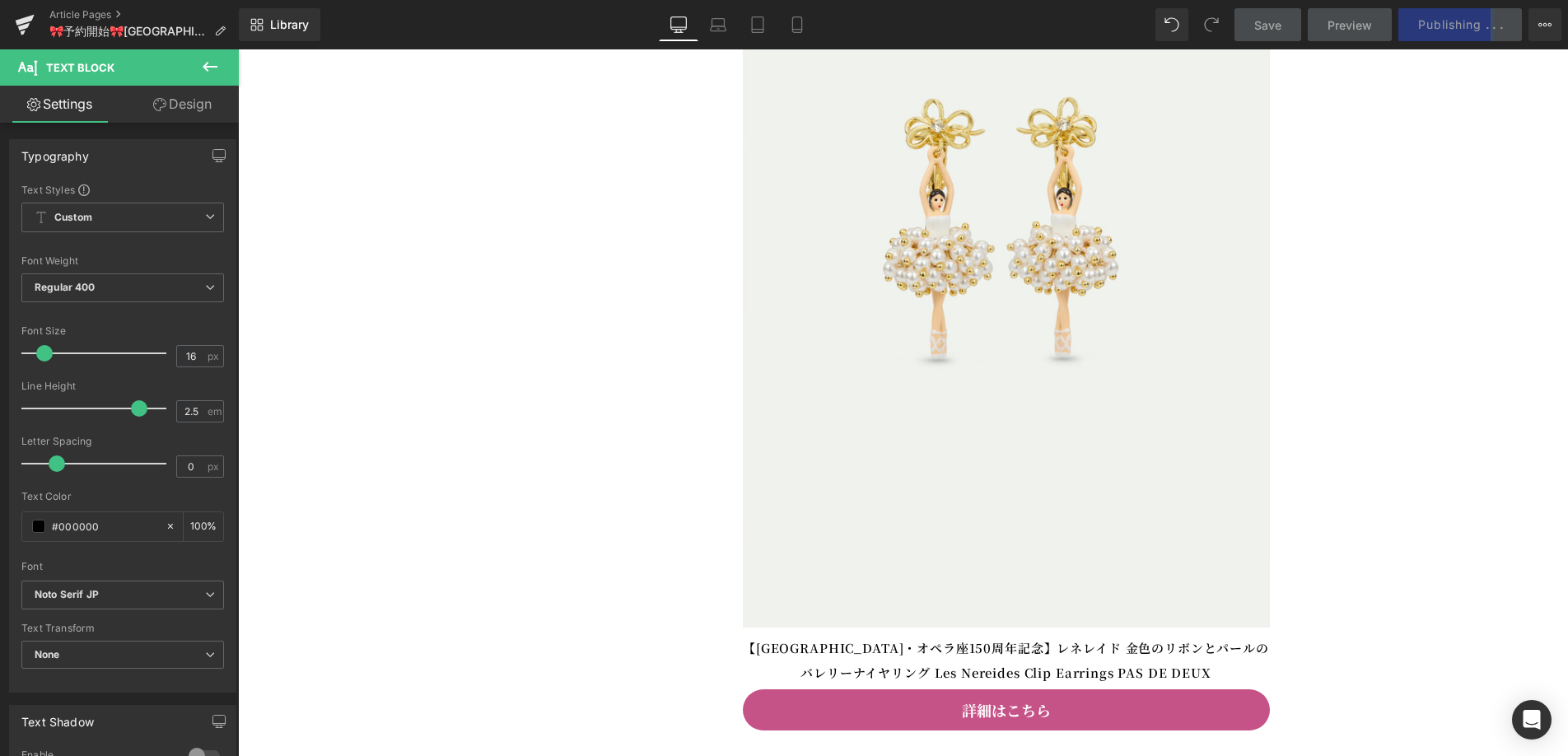
scroll to position [3850, 0]
